Goal: Transaction & Acquisition: Purchase product/service

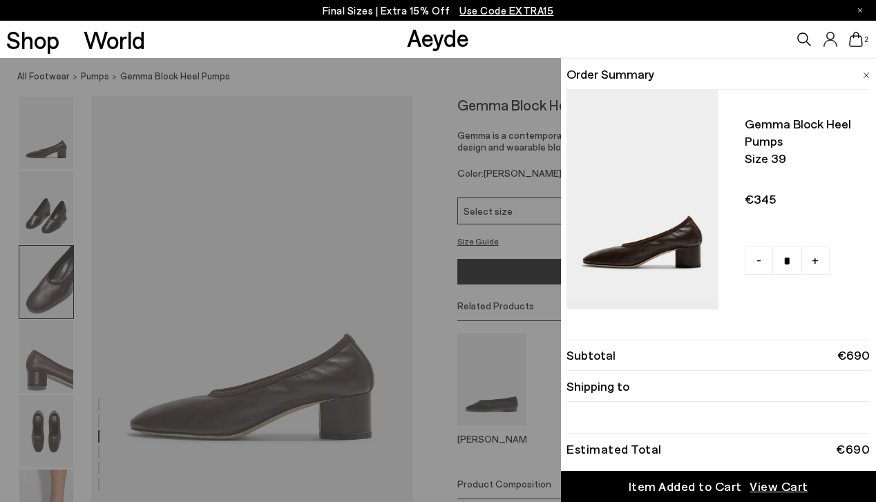
scroll to position [1001, 0]
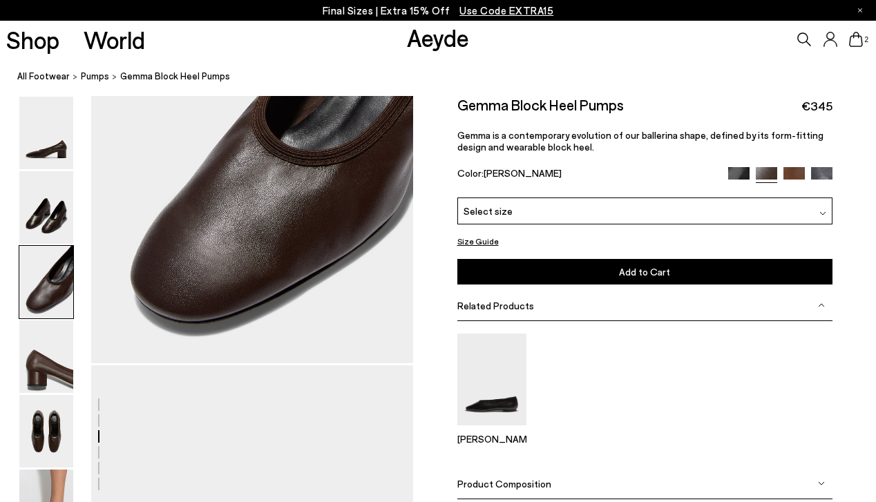
click at [795, 171] on img at bounding box center [793, 177] width 21 height 21
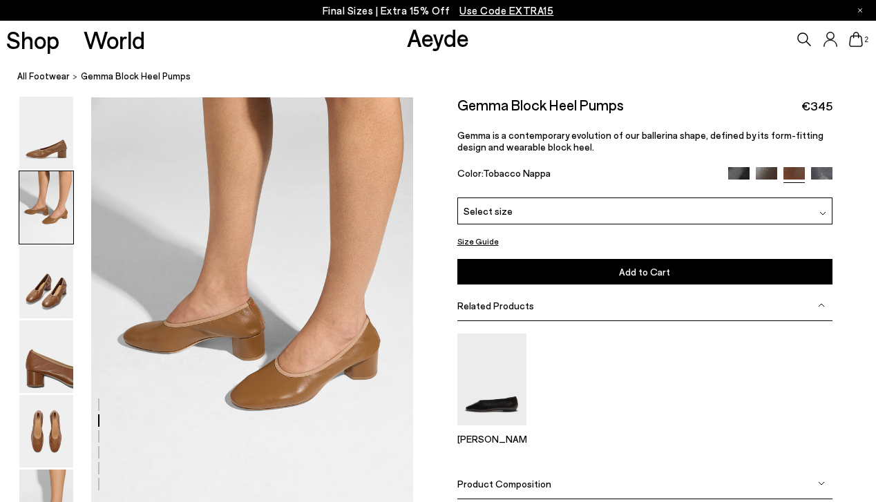
scroll to position [421, 0]
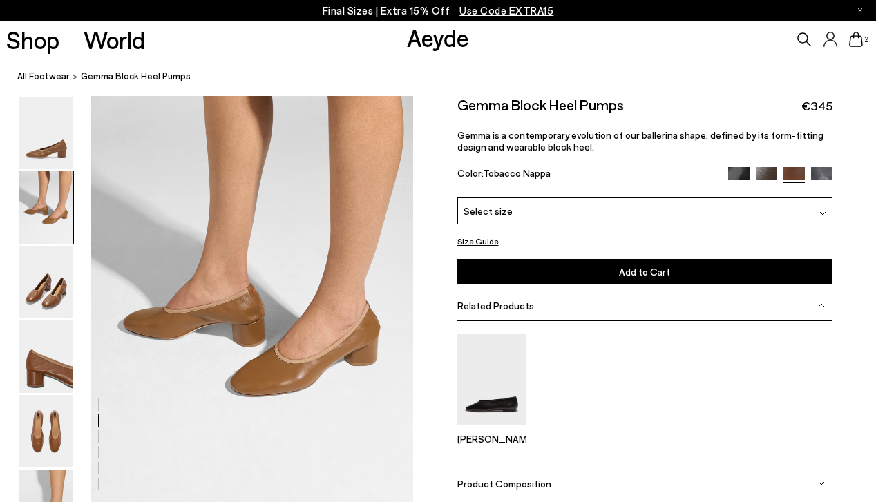
click at [510, 481] on span "Product Composition" at bounding box center [504, 483] width 94 height 12
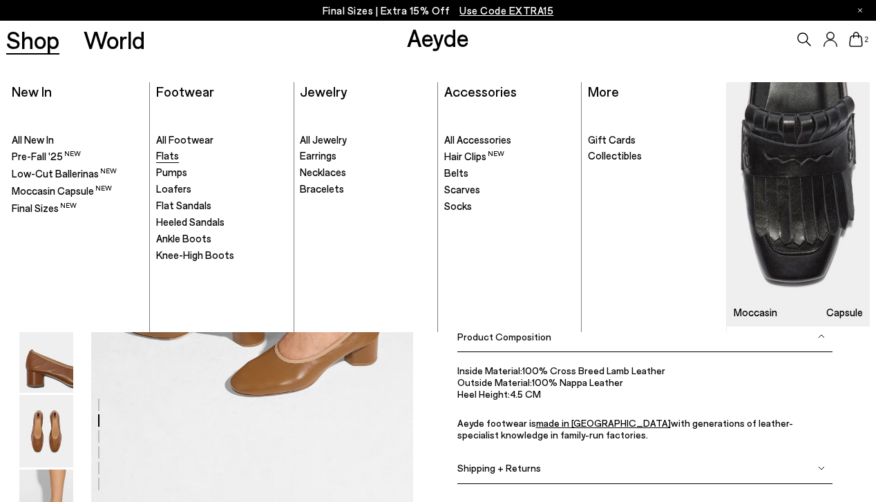
click at [173, 156] on span "Flats" at bounding box center [167, 155] width 23 height 12
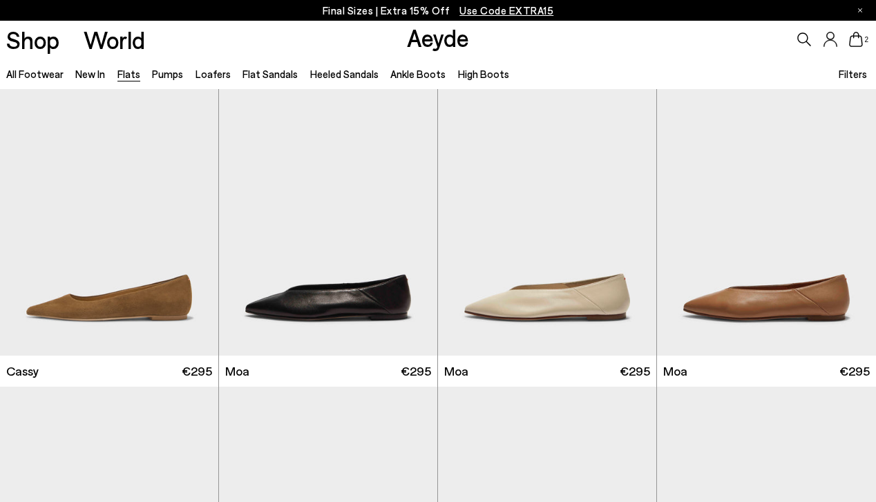
scroll to position [1536, 0]
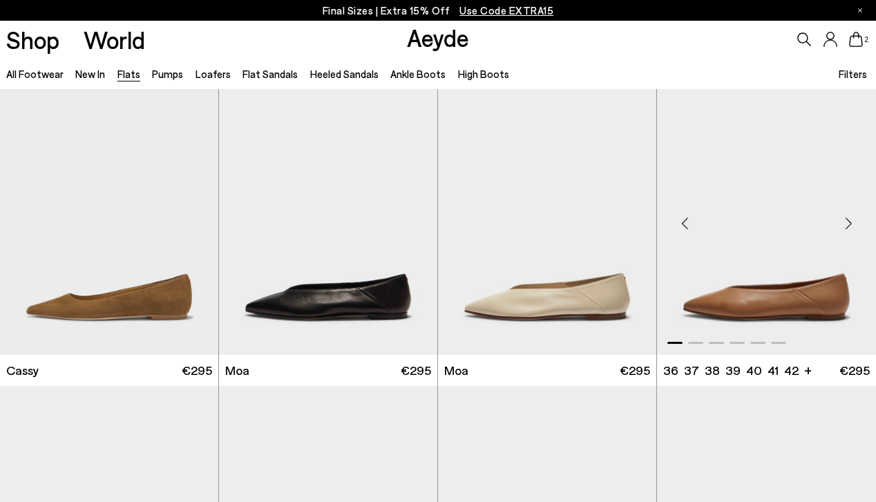
click at [845, 226] on div "Next slide" at bounding box center [847, 222] width 41 height 41
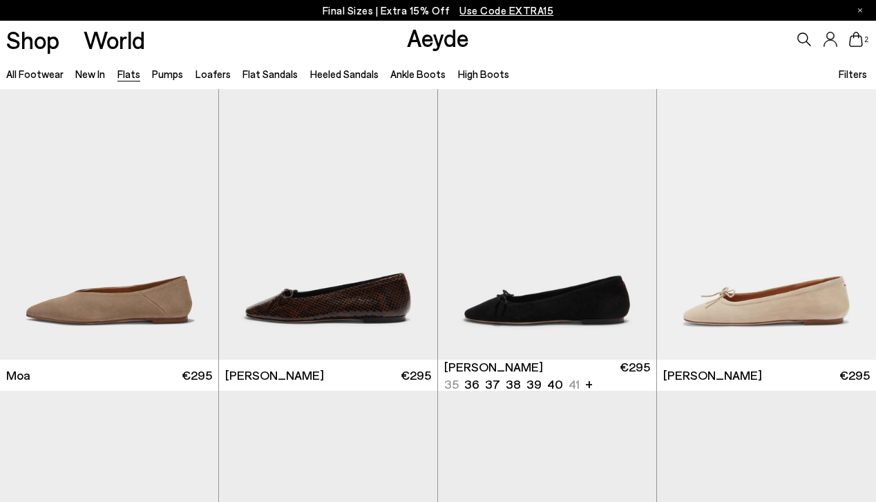
scroll to position [2145, 0]
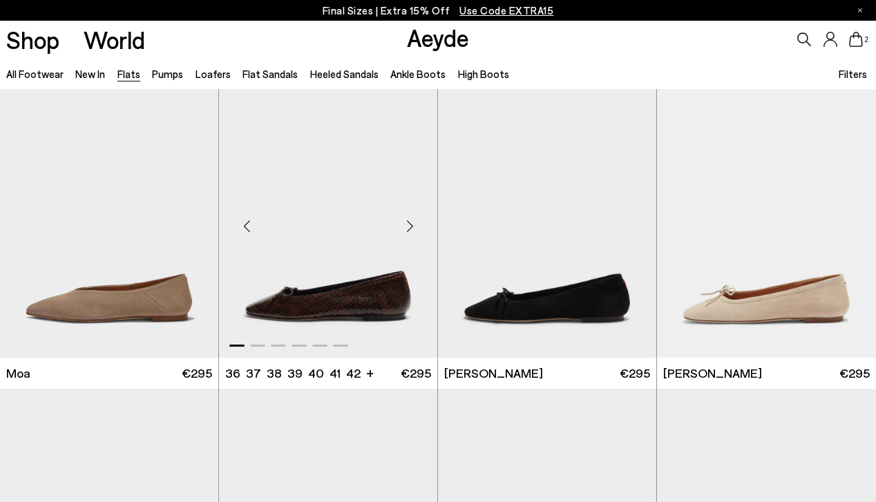
click at [412, 225] on div "Next slide" at bounding box center [409, 225] width 41 height 41
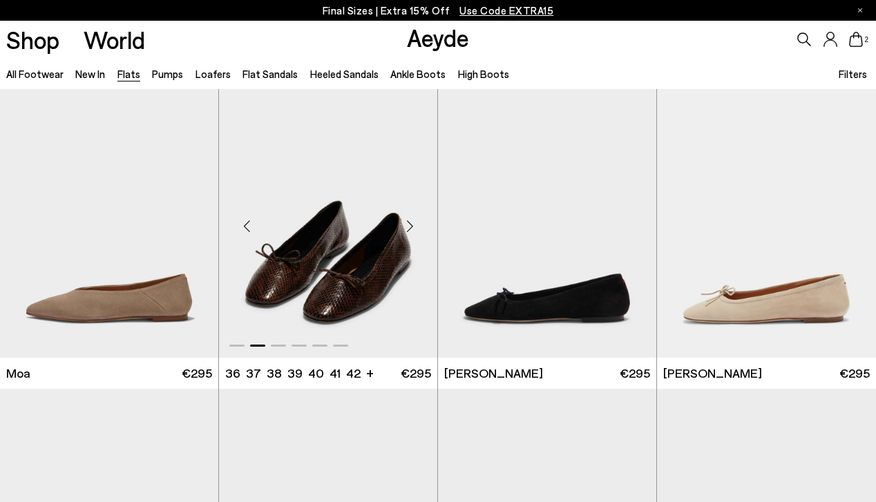
click at [412, 225] on div "Next slide" at bounding box center [409, 225] width 41 height 41
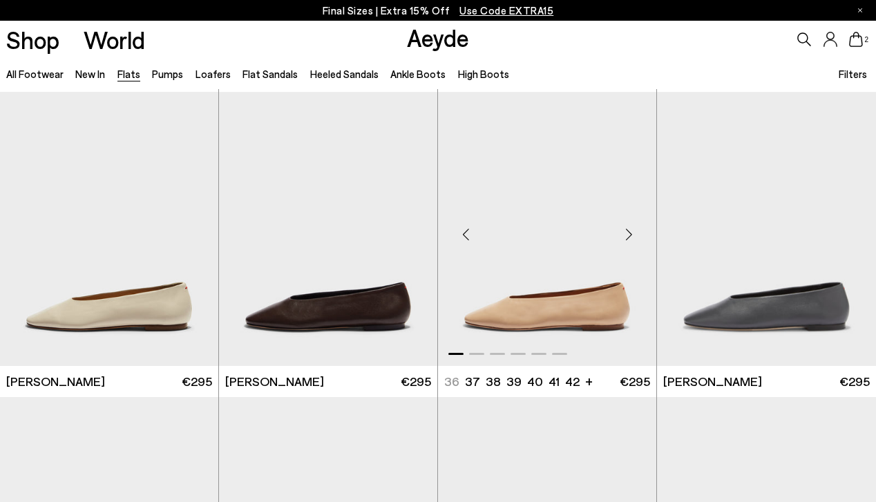
scroll to position [2750, 0]
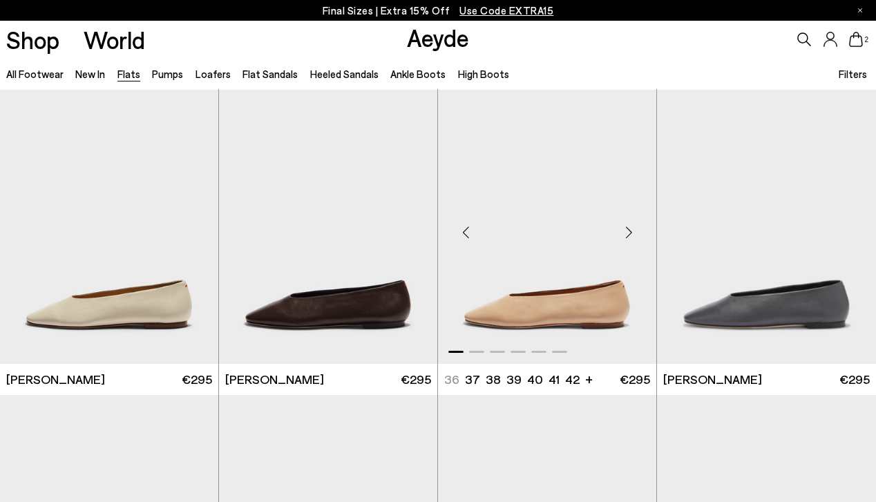
click at [621, 231] on div "Next slide" at bounding box center [628, 231] width 41 height 41
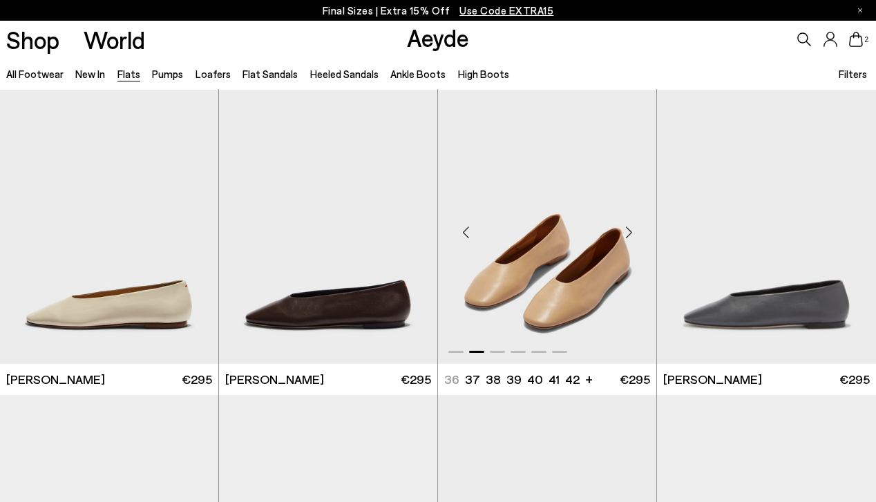
click at [621, 231] on div "Next slide" at bounding box center [628, 231] width 41 height 41
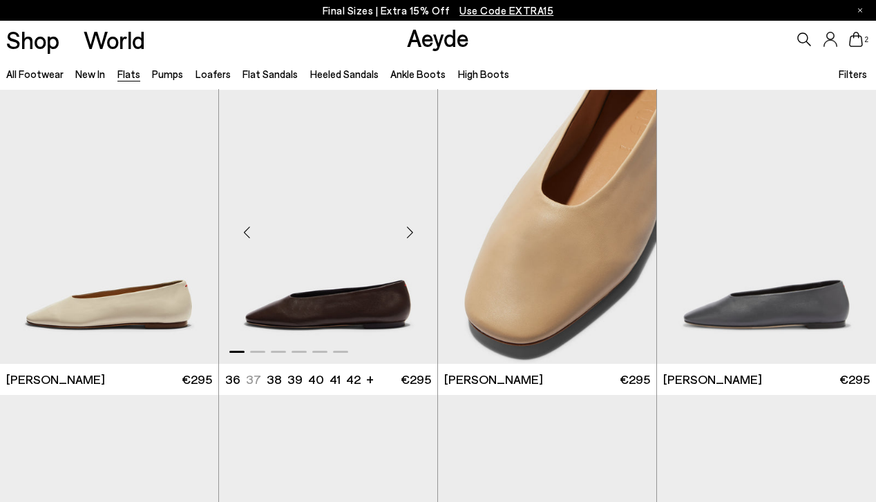
click at [407, 229] on div "Next slide" at bounding box center [409, 231] width 41 height 41
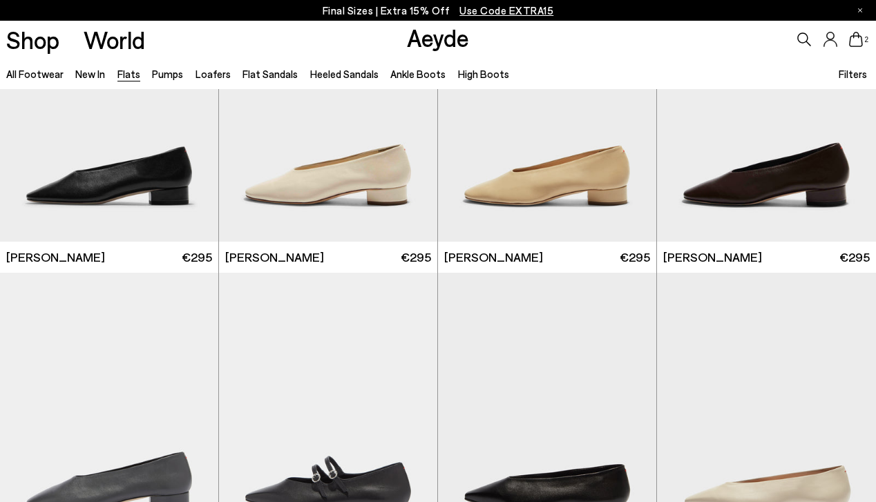
scroll to position [3188, 0]
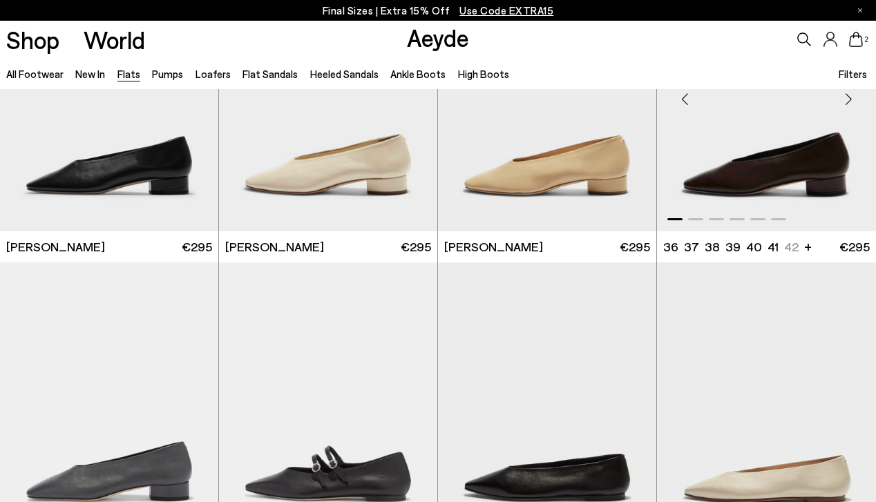
click at [847, 103] on div "Next slide" at bounding box center [847, 99] width 41 height 41
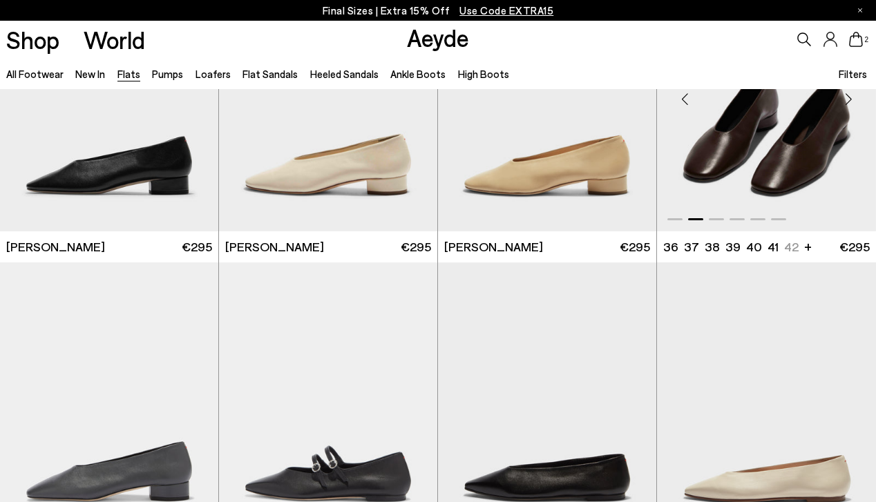
click at [847, 103] on div "Next slide" at bounding box center [847, 99] width 41 height 41
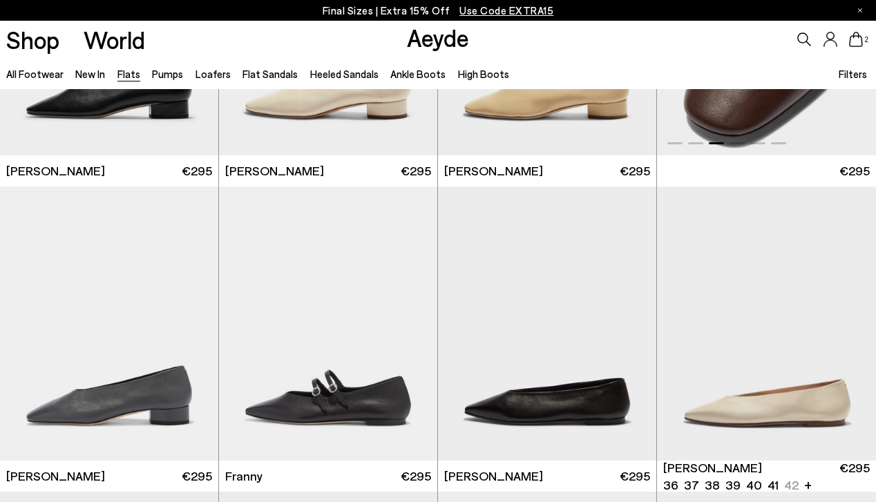
scroll to position [3121, 0]
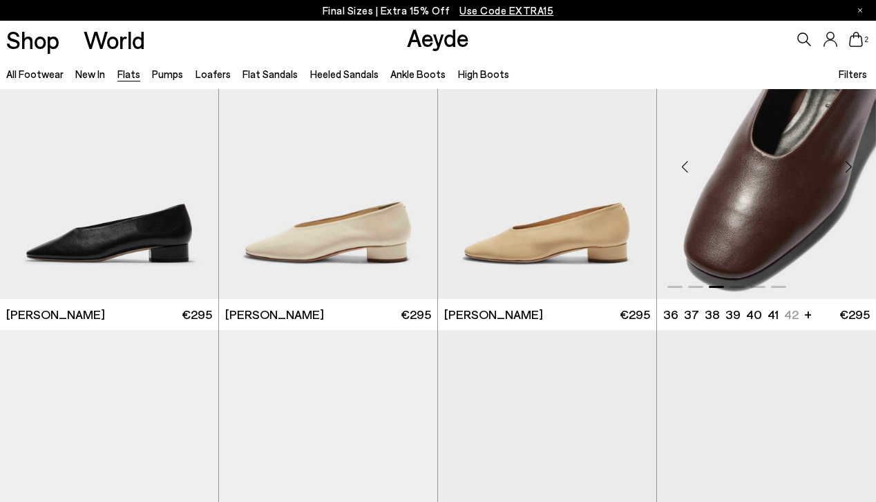
click at [760, 249] on img "3 / 6" at bounding box center [766, 161] width 219 height 274
click at [168, 75] on link "Pumps" at bounding box center [167, 74] width 31 height 12
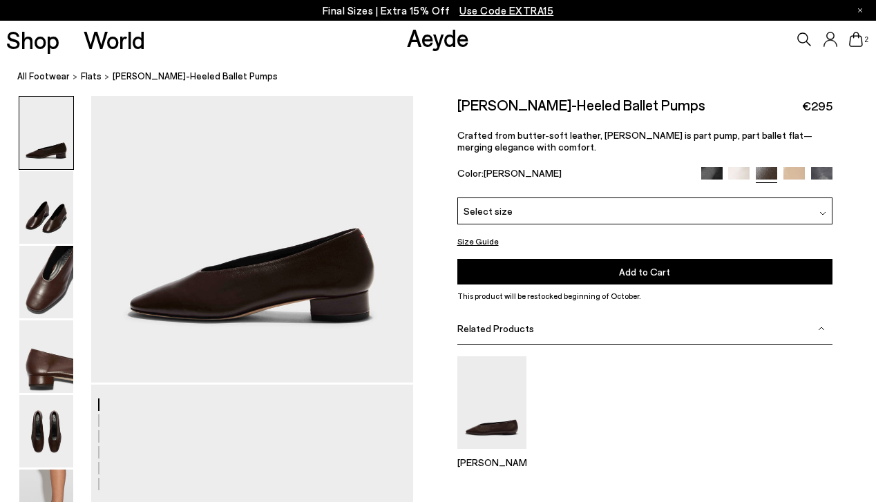
scroll to position [123, 0]
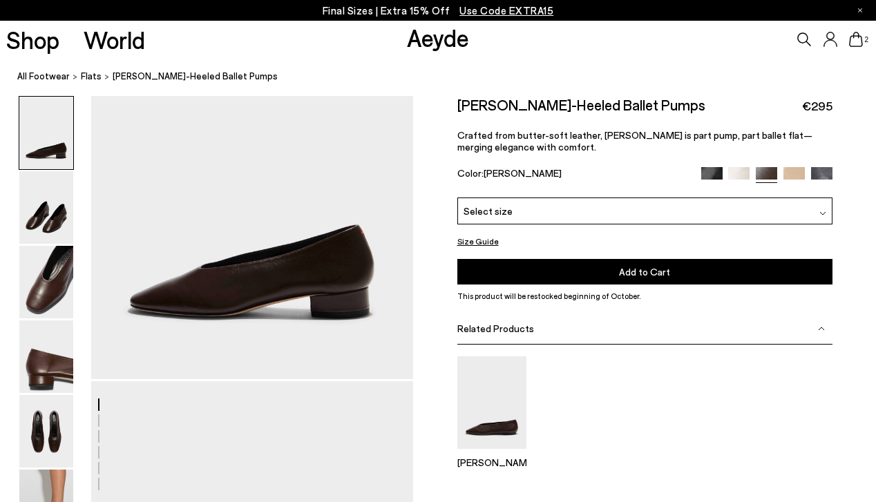
click at [516, 327] on span "Related Products" at bounding box center [495, 328] width 77 height 12
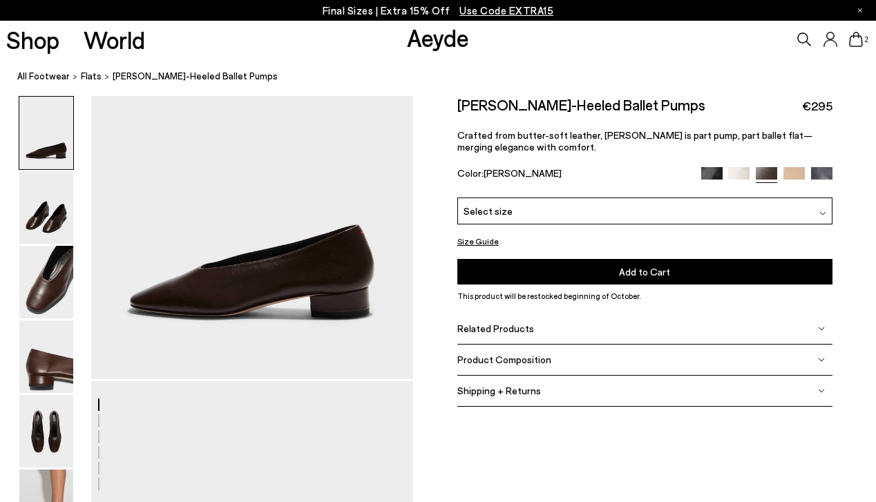
click at [510, 361] on span "Product Composition" at bounding box center [504, 360] width 94 height 12
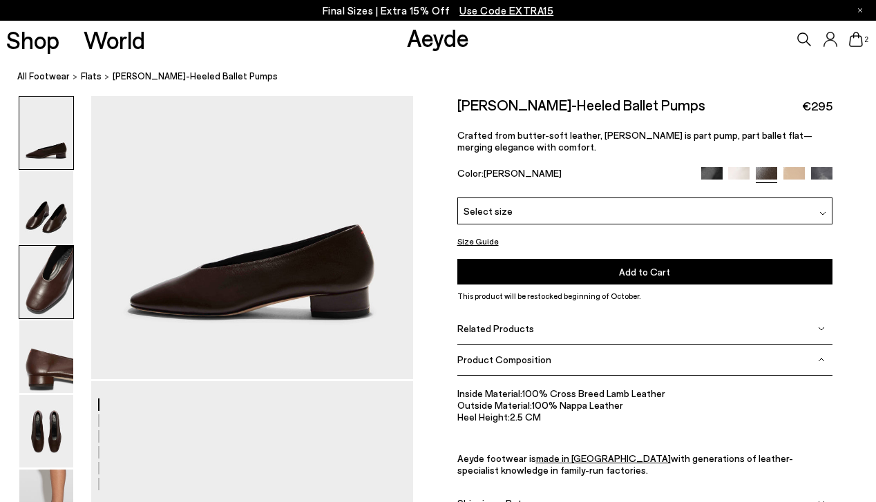
click at [44, 302] on img at bounding box center [46, 282] width 54 height 73
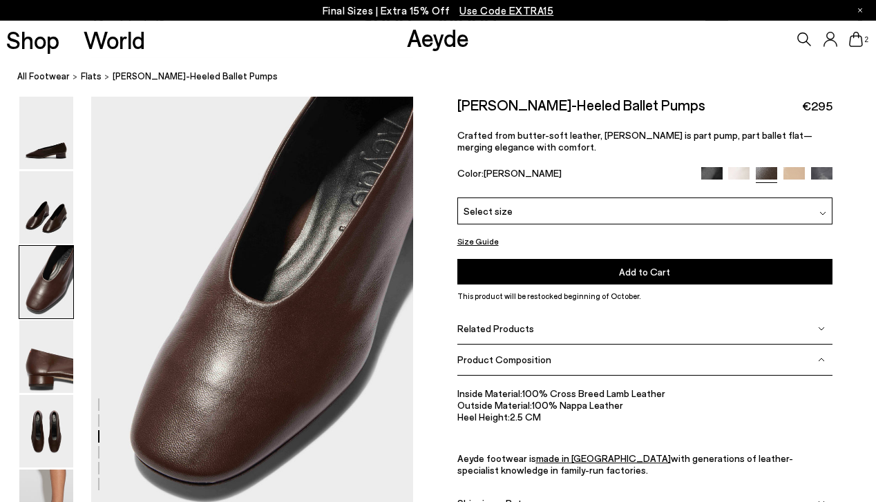
scroll to position [840, 0]
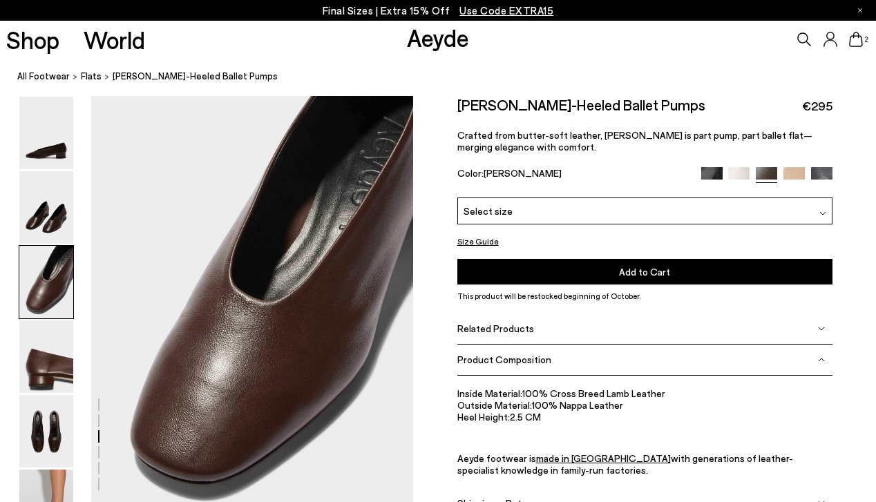
click at [541, 206] on div "Select size" at bounding box center [644, 210] width 375 height 27
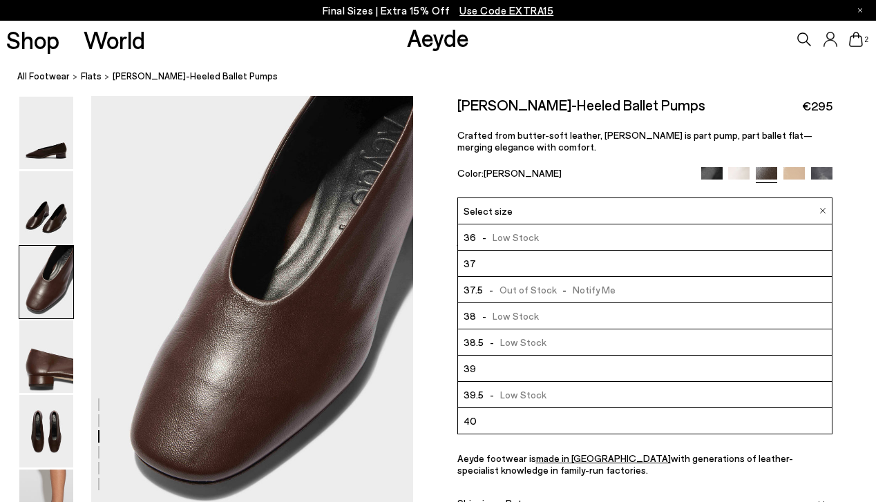
click at [494, 369] on li "39" at bounding box center [645, 369] width 374 height 26
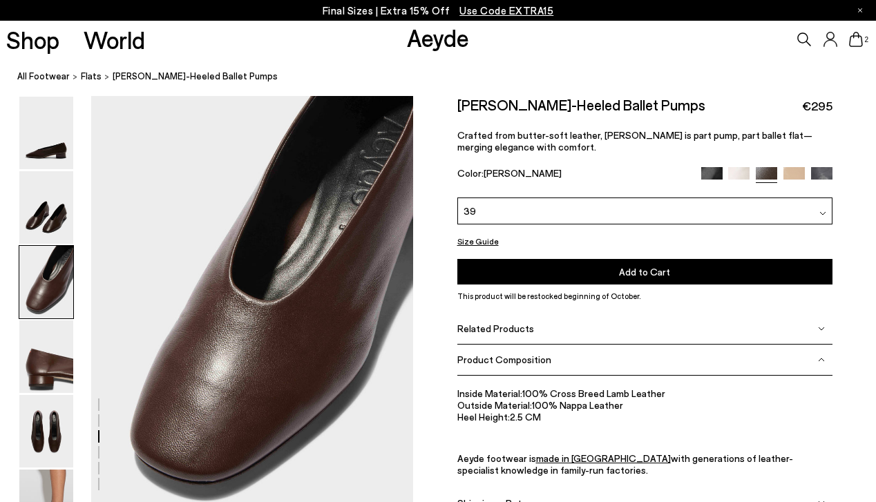
click at [617, 265] on button "Add to Cart Select a Size First" at bounding box center [644, 271] width 375 height 26
click at [40, 438] on img at bounding box center [46, 431] width 54 height 73
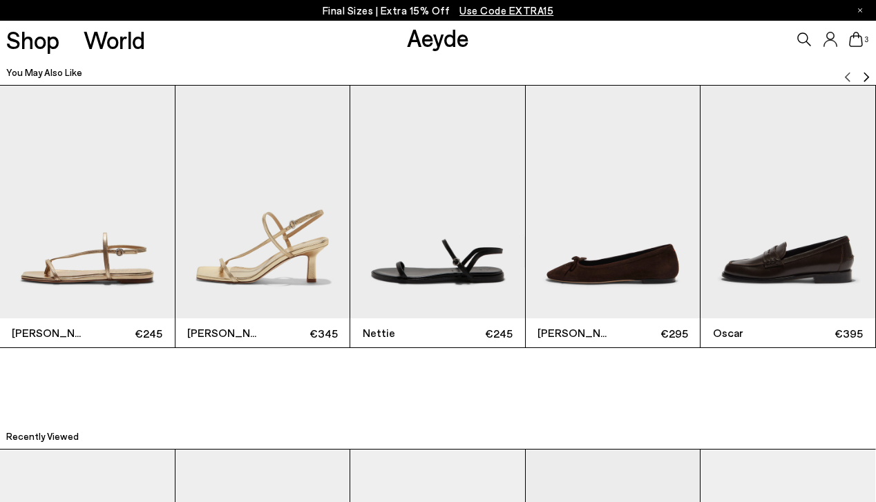
scroll to position [2653, 0]
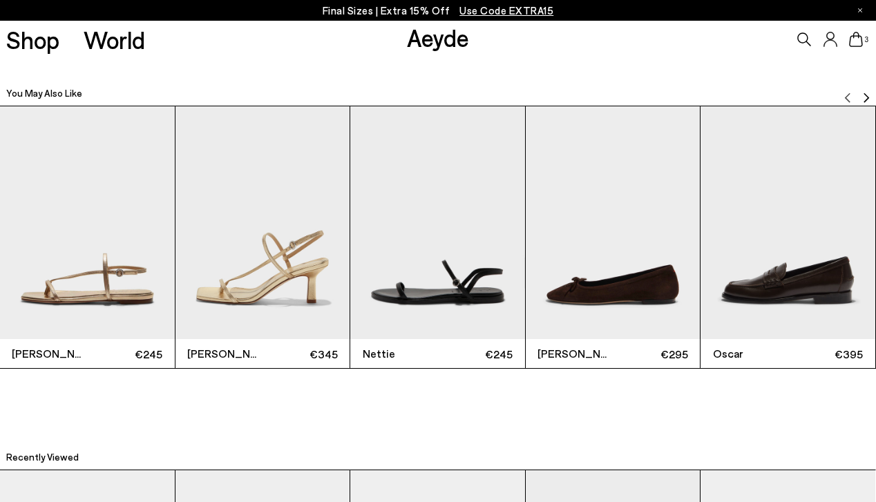
scroll to position [840, 0]
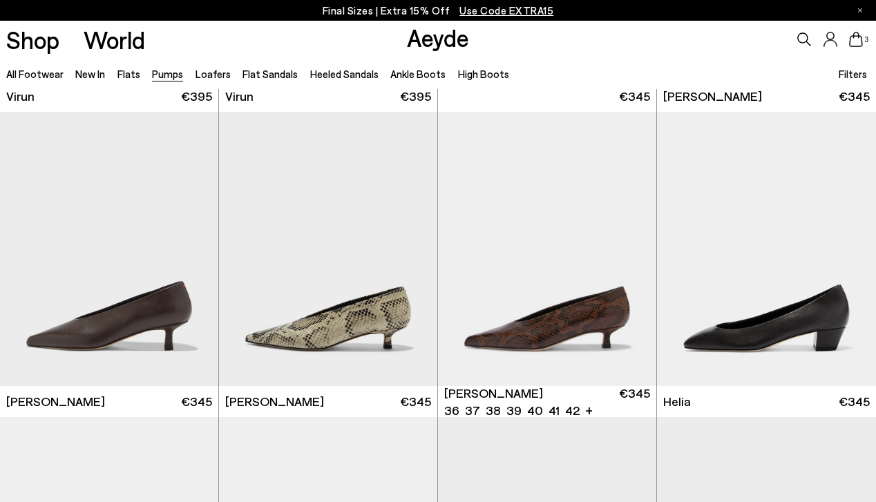
scroll to position [401, 0]
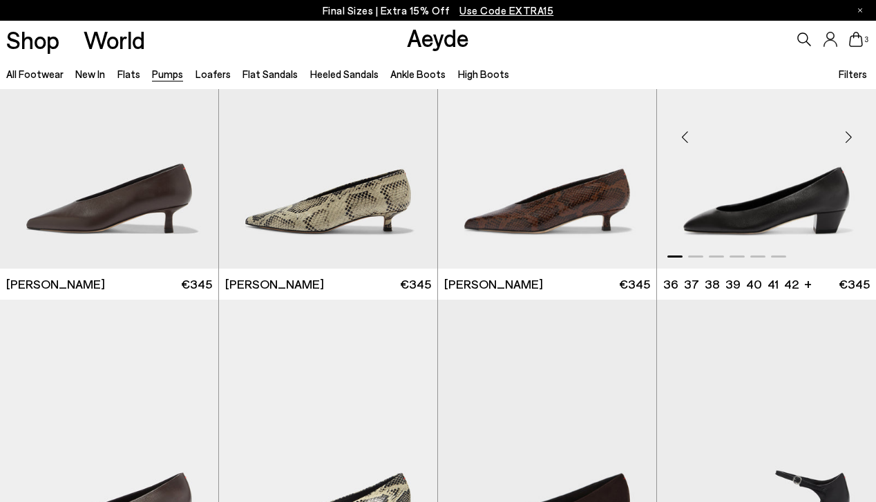
click at [851, 138] on div "Next slide" at bounding box center [847, 137] width 41 height 41
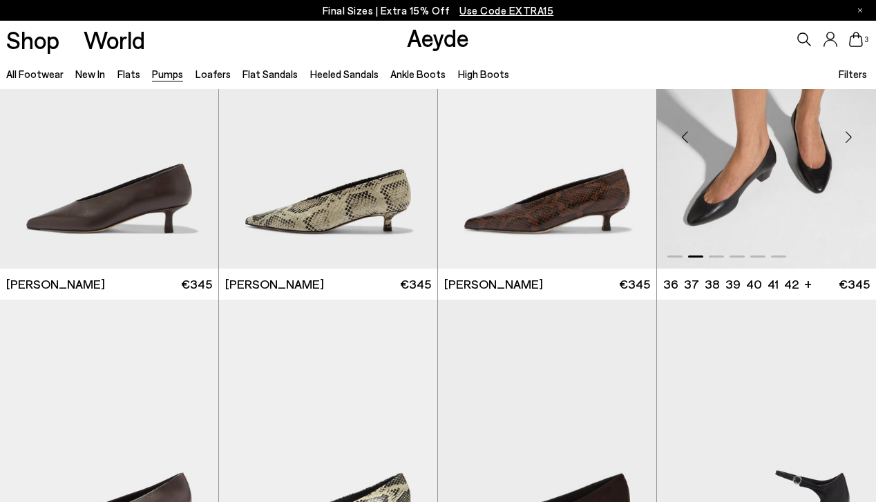
click at [851, 138] on div "Next slide" at bounding box center [847, 137] width 41 height 41
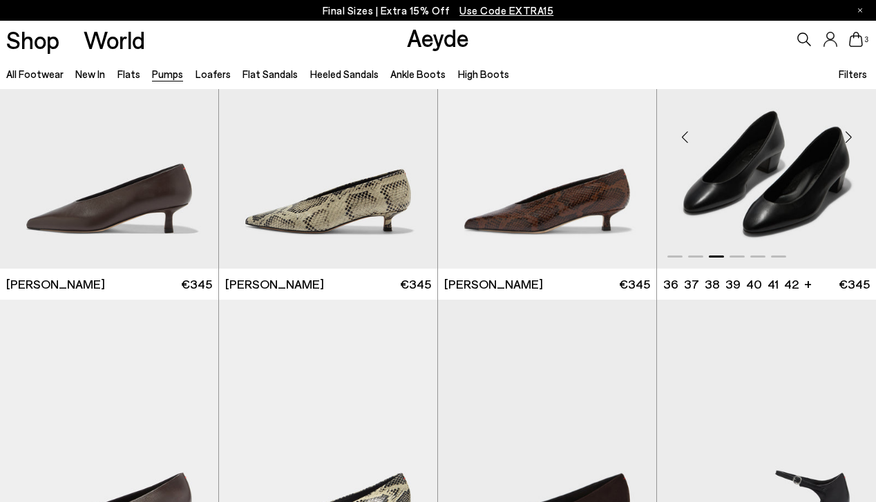
click at [851, 138] on div "Next slide" at bounding box center [847, 137] width 41 height 41
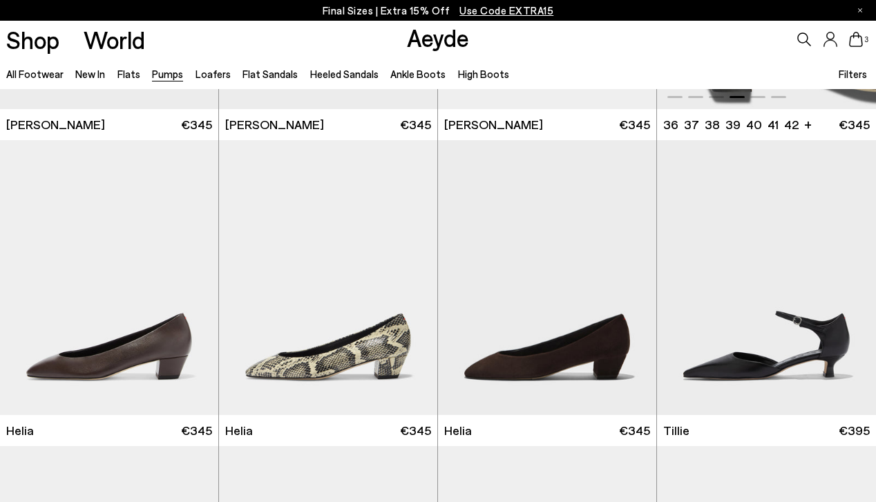
scroll to position [561, 0]
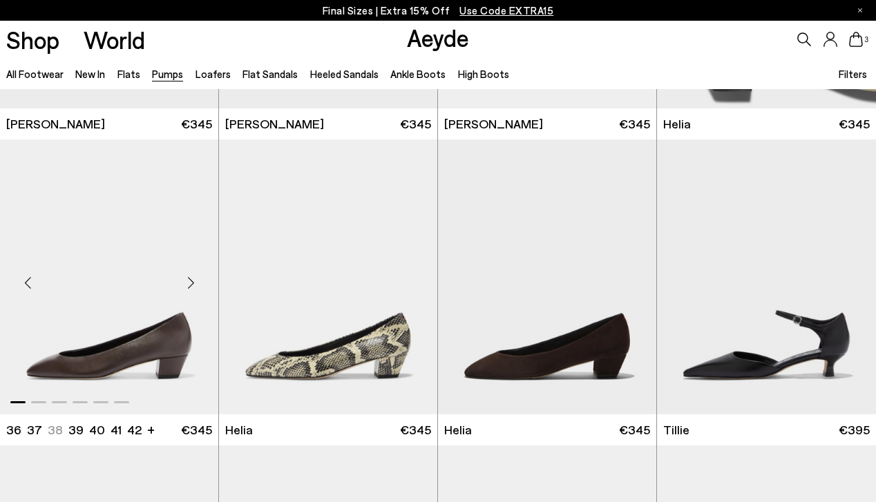
click at [156, 340] on img "1 / 6" at bounding box center [109, 276] width 218 height 274
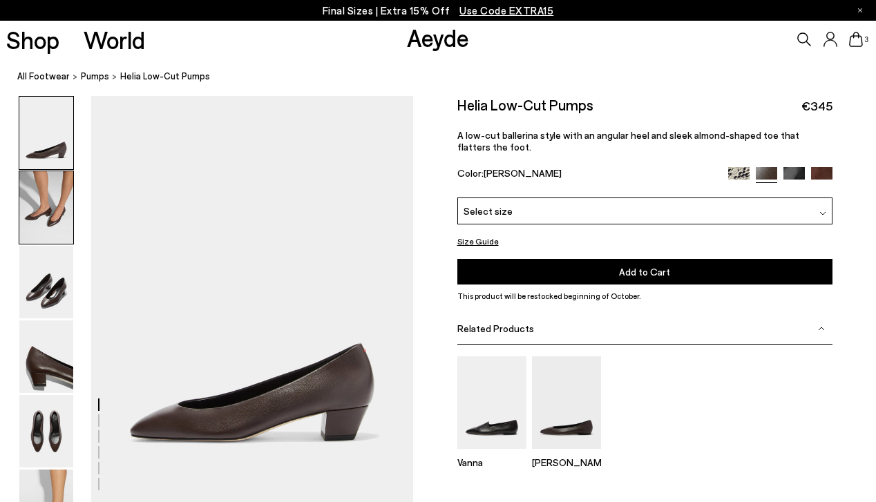
click at [50, 206] on img at bounding box center [46, 207] width 54 height 73
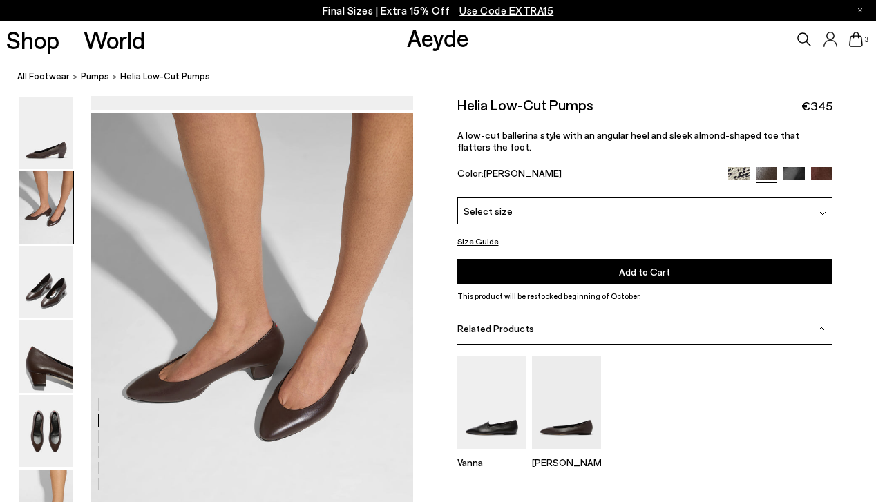
scroll to position [351, 0]
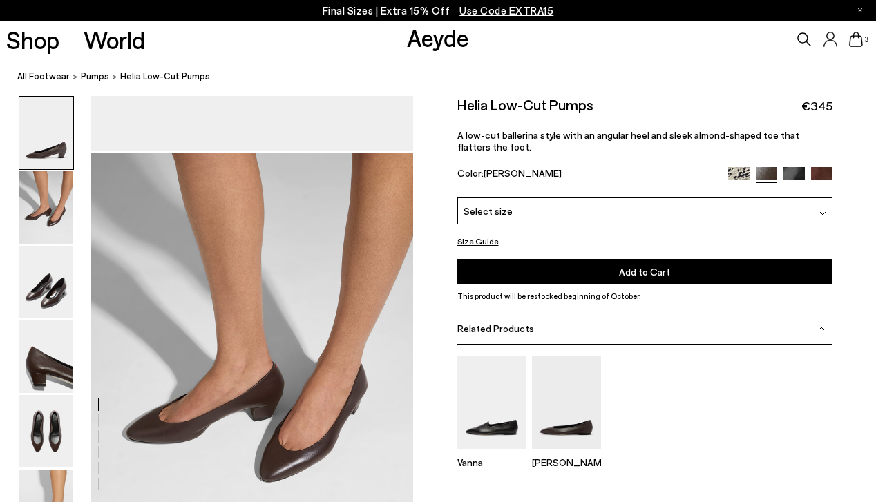
click at [818, 176] on img at bounding box center [821, 177] width 21 height 21
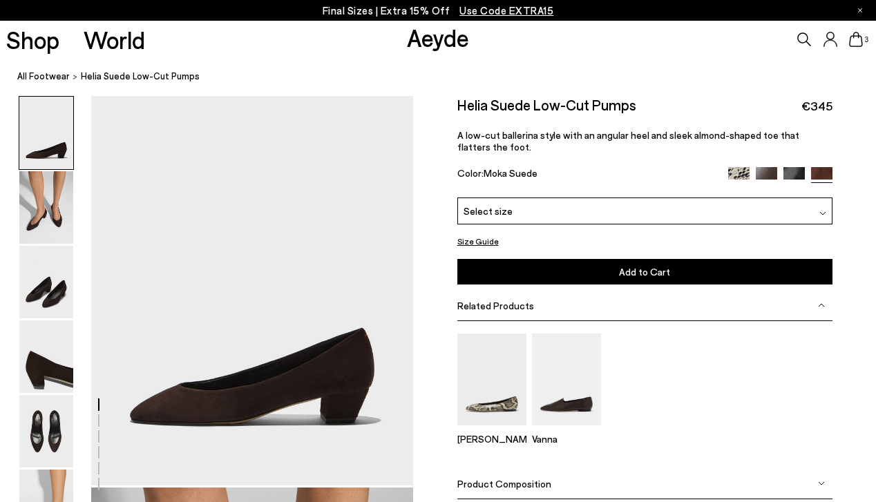
scroll to position [21, 0]
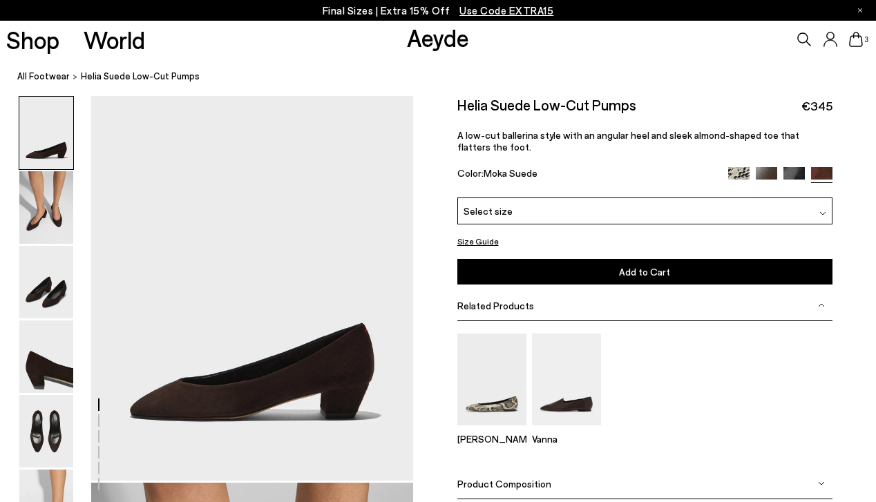
click at [767, 173] on img at bounding box center [765, 177] width 21 height 21
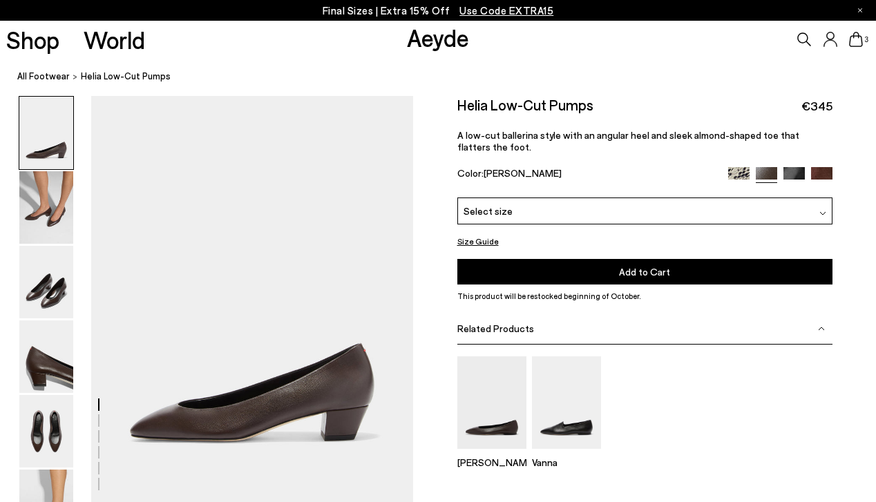
click at [485, 205] on span "Select size" at bounding box center [487, 211] width 49 height 15
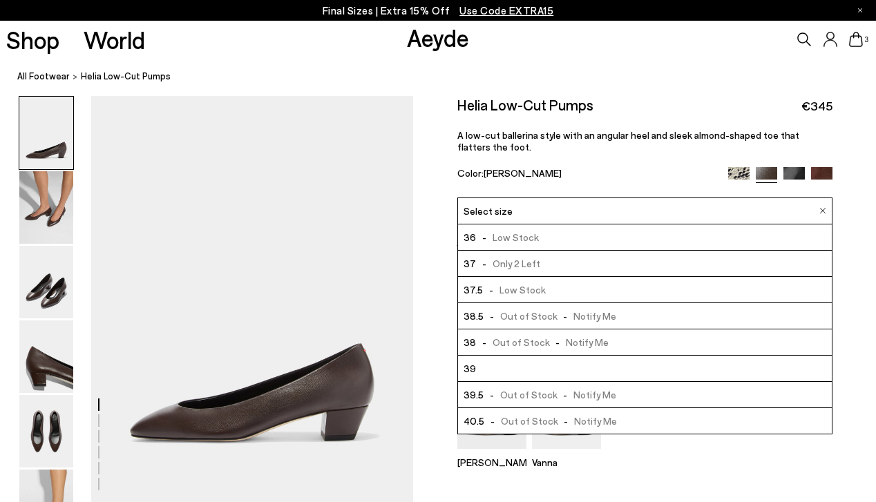
click at [477, 371] on li "39" at bounding box center [645, 369] width 374 height 26
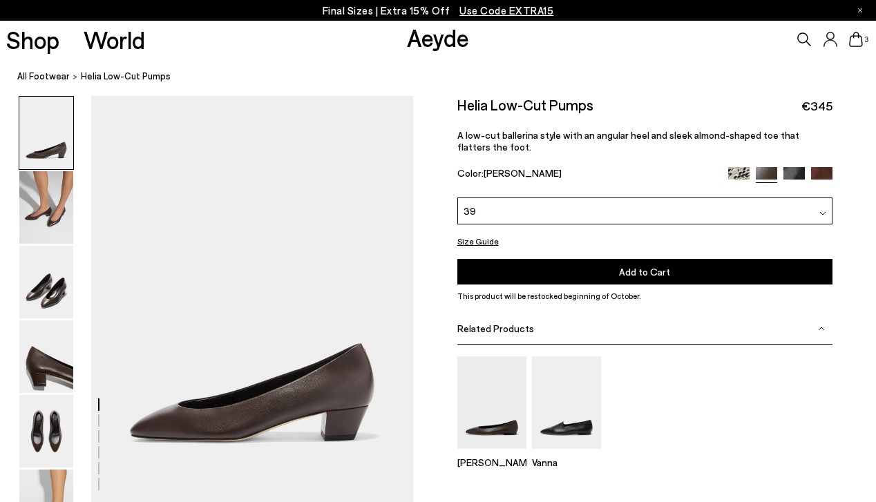
click at [636, 269] on span "Add to Cart" at bounding box center [644, 272] width 51 height 12
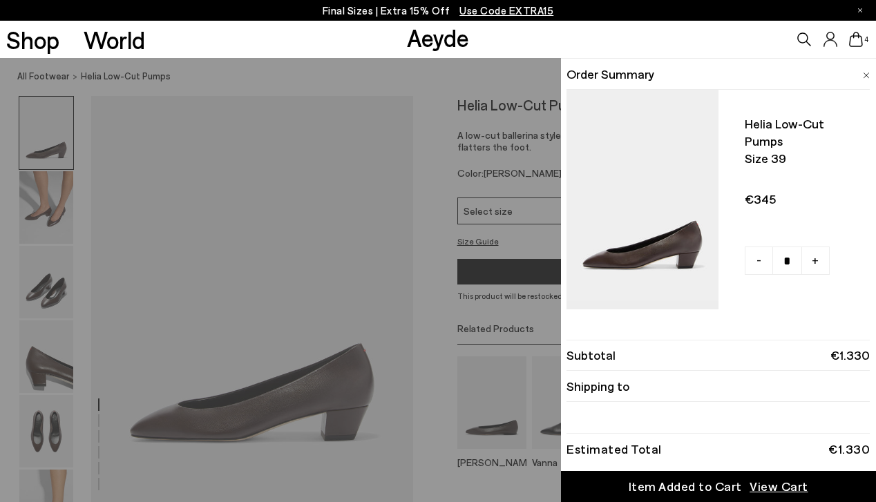
click at [48, 290] on div "Quick Add Color Size View Details Order Summary Helia low-cut pumps Size 39" at bounding box center [438, 280] width 876 height 444
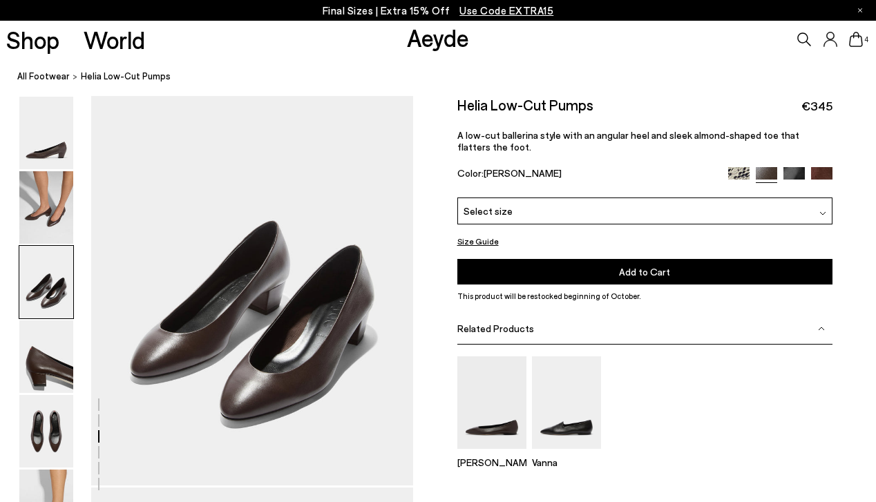
scroll to position [881, 0]
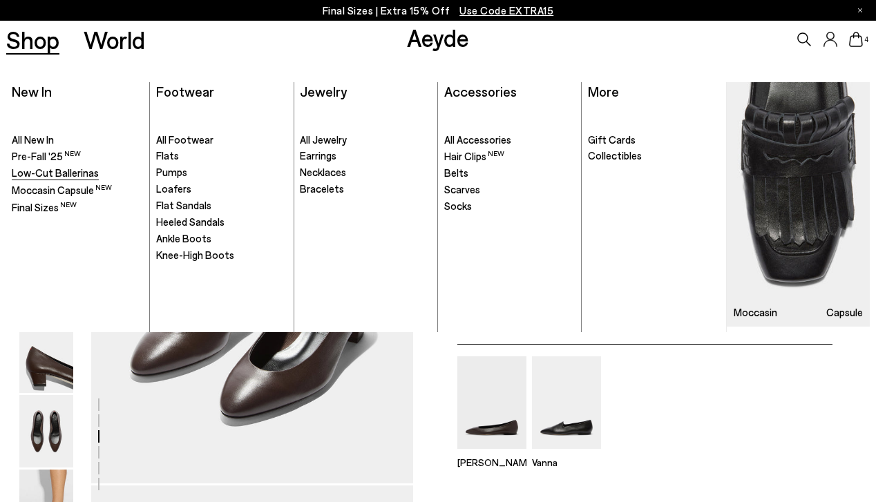
click at [44, 174] on span "Low-Cut Ballerinas" at bounding box center [55, 172] width 87 height 12
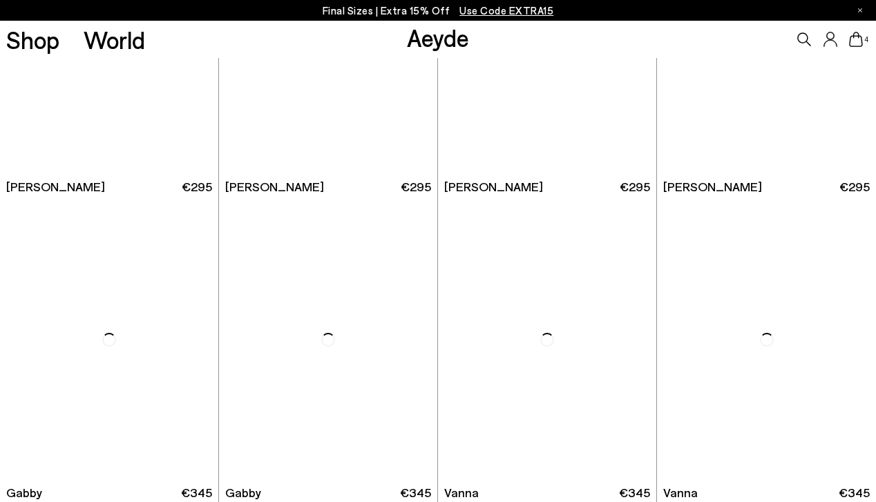
scroll to position [1248, 0]
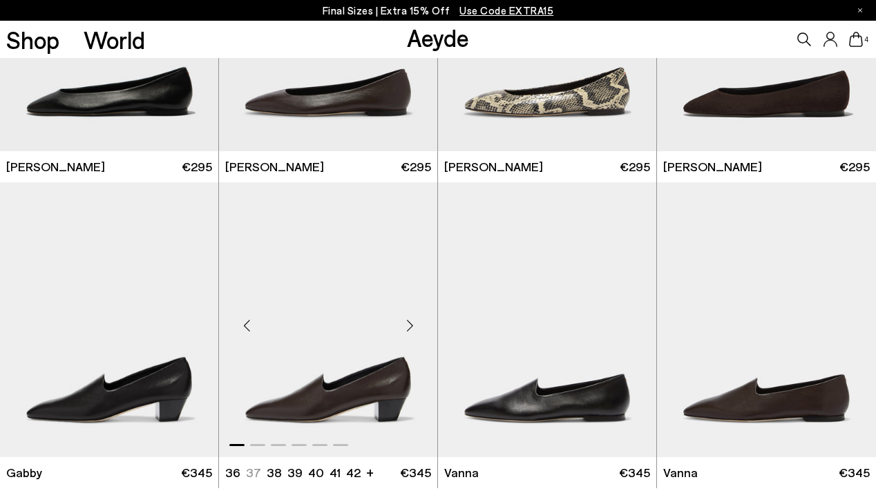
click at [410, 317] on div "Next slide" at bounding box center [409, 325] width 41 height 41
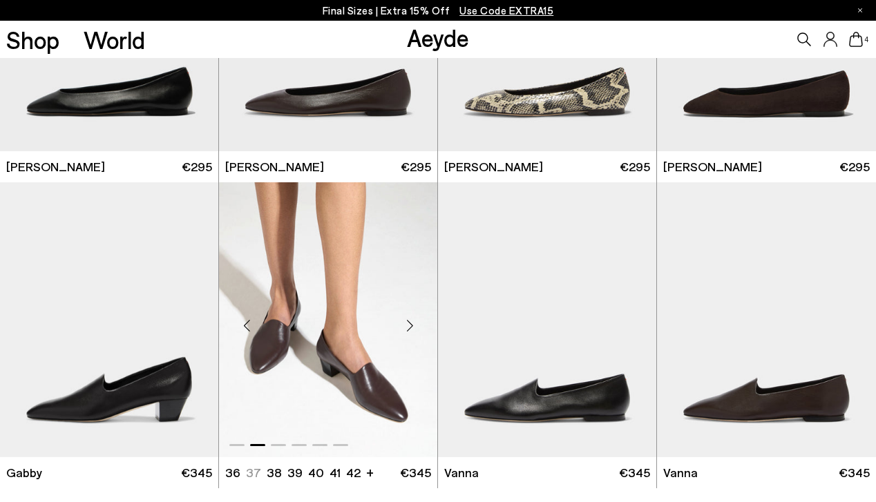
click at [410, 317] on div "Next slide" at bounding box center [409, 325] width 41 height 41
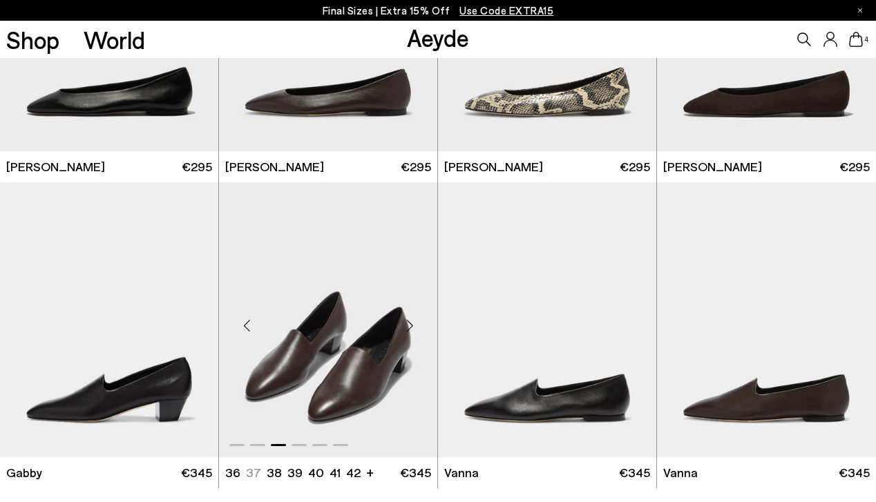
click at [410, 317] on div "Next slide" at bounding box center [409, 325] width 41 height 41
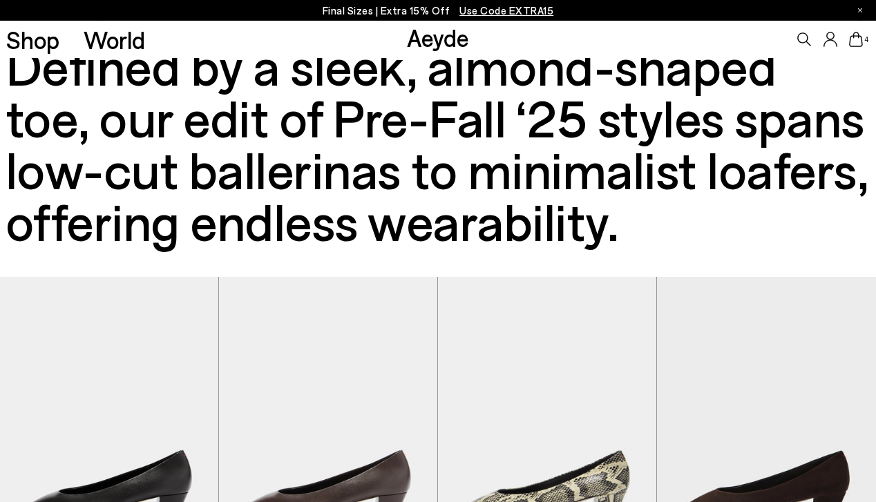
scroll to position [475, 0]
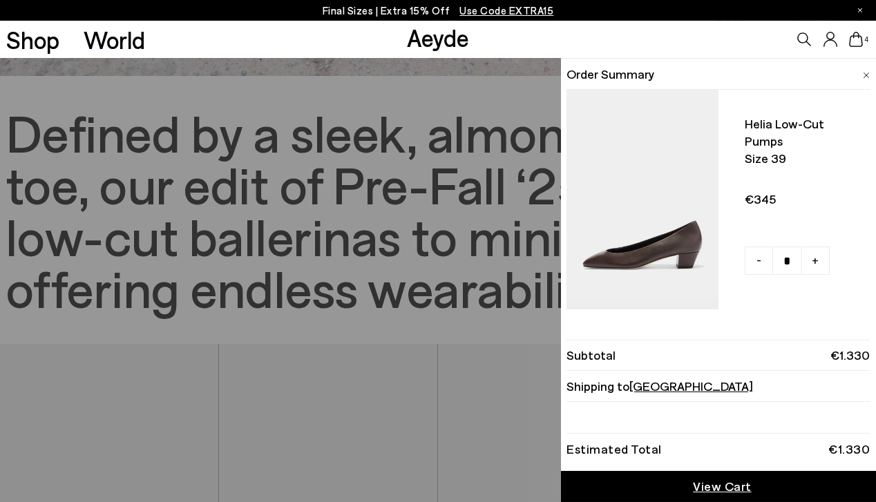
click at [857, 37] on icon at bounding box center [856, 39] width 14 height 15
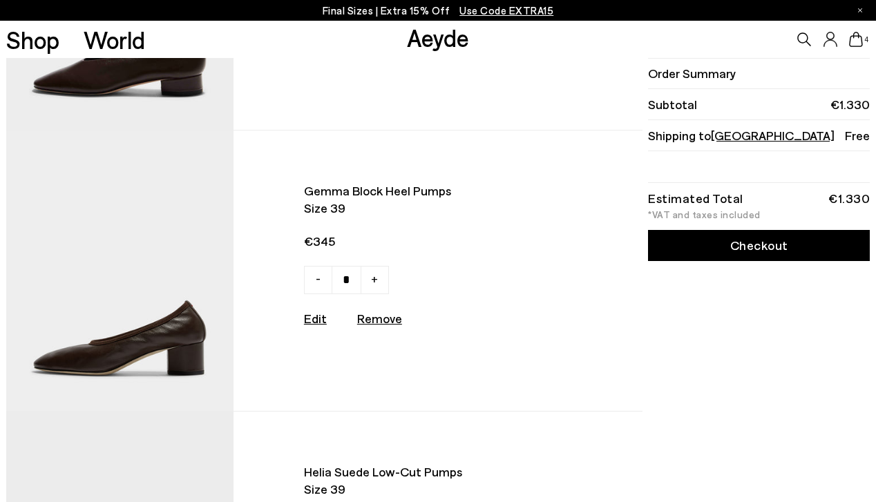
scroll to position [501, 0]
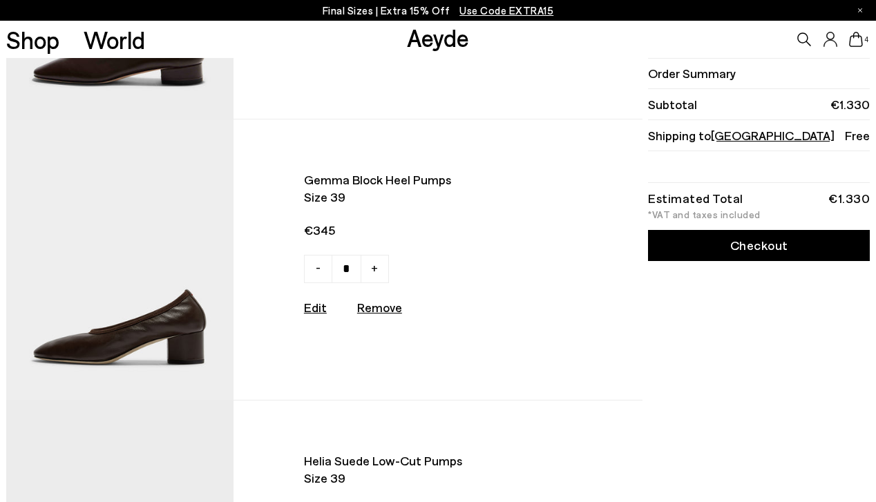
click at [101, 334] on img at bounding box center [120, 259] width 228 height 280
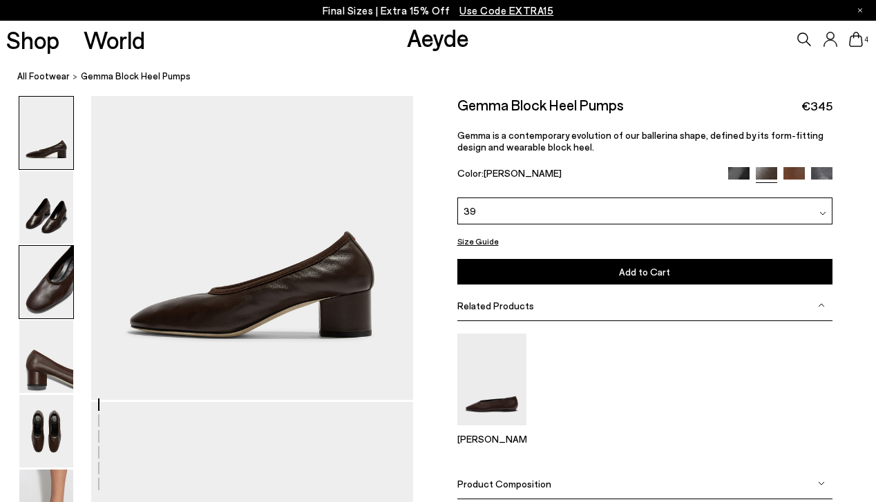
click at [52, 282] on img at bounding box center [46, 282] width 54 height 73
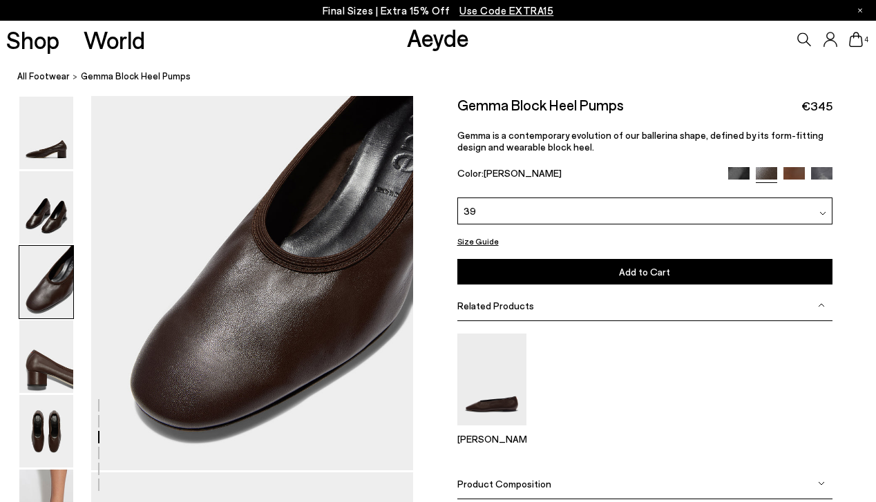
scroll to position [920, 0]
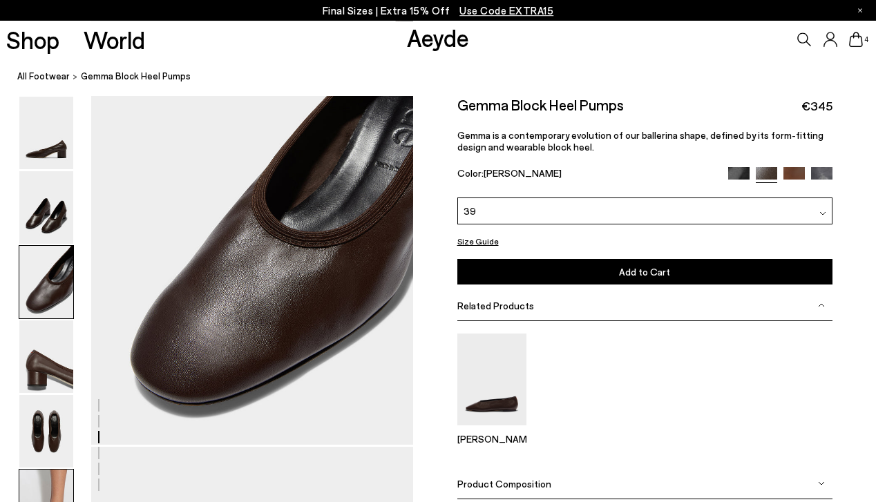
click at [39, 485] on img at bounding box center [46, 506] width 54 height 73
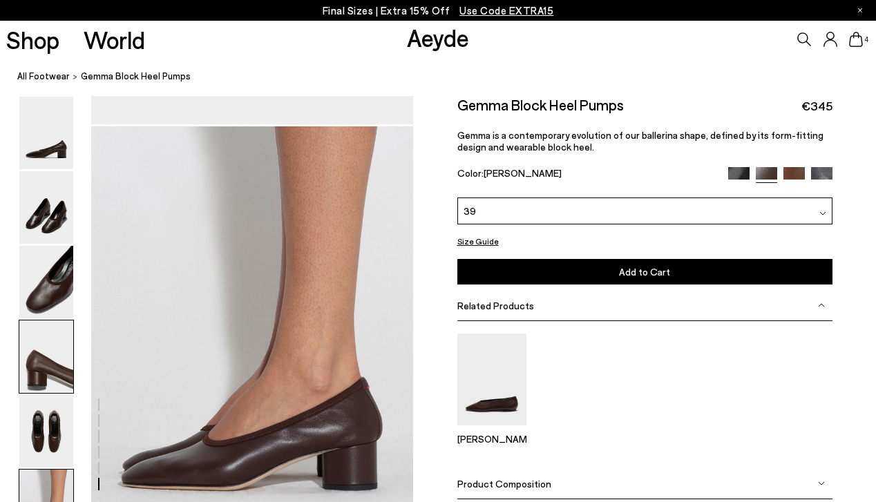
scroll to position [2102, 0]
